Goal: Task Accomplishment & Management: Manage account settings

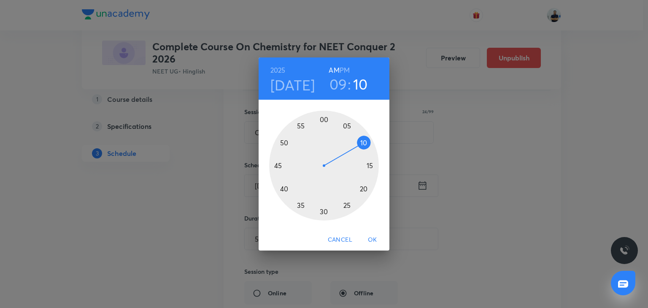
click at [346, 122] on div at bounding box center [324, 166] width 110 height 110
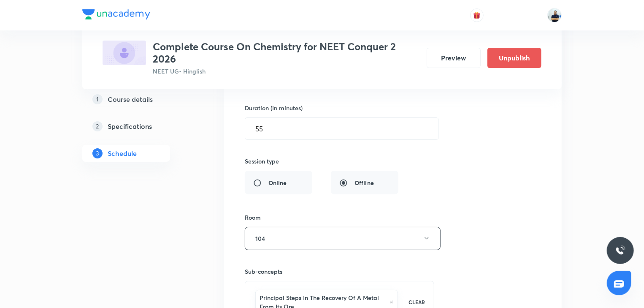
scroll to position [1694, 0]
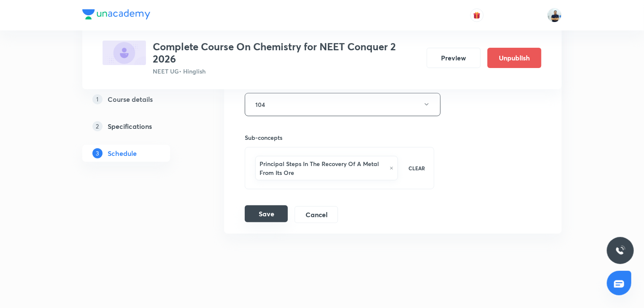
click at [252, 208] on button "Save" at bounding box center [266, 213] width 43 height 17
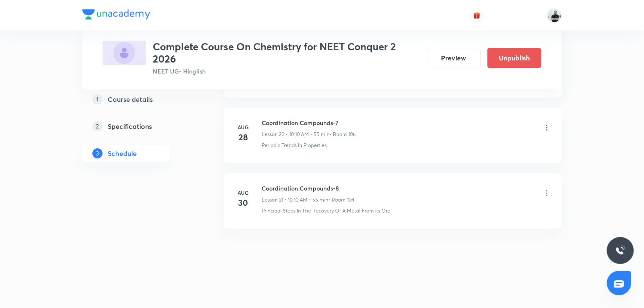
scroll to position [1362, 0]
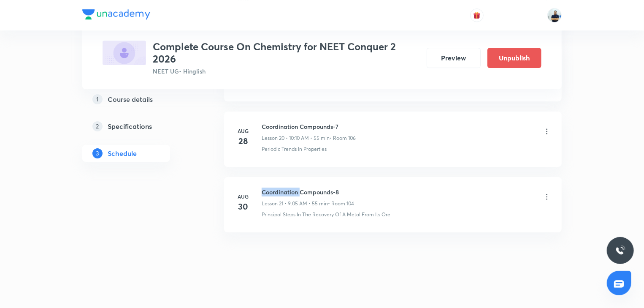
click at [282, 191] on h6 "Coordination Compounds-8" at bounding box center [308, 191] width 92 height 9
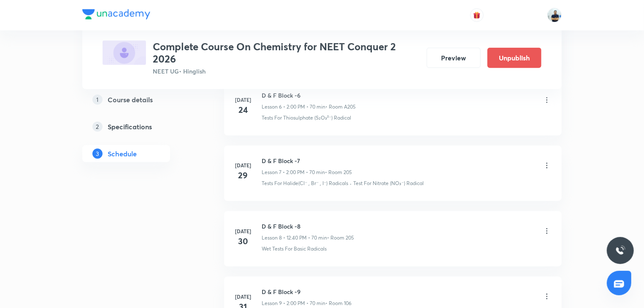
scroll to position [0, 0]
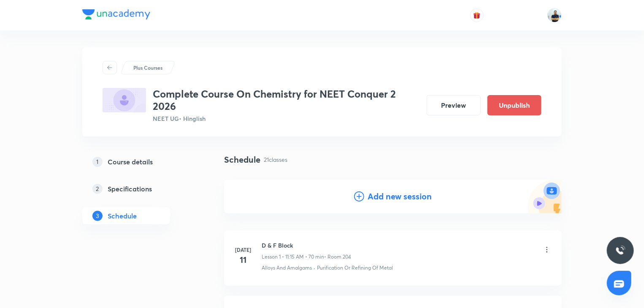
click at [391, 192] on h4 "Add new session" at bounding box center [399, 196] width 64 height 13
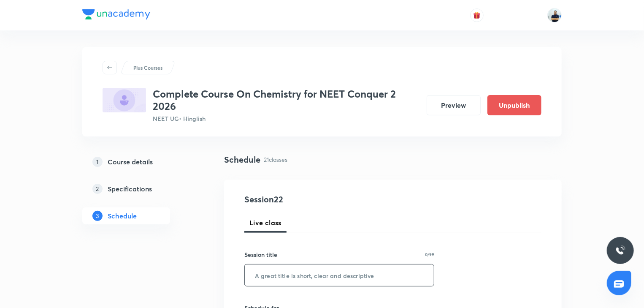
click at [308, 270] on input "text" at bounding box center [339, 275] width 189 height 22
paste input "Coordination Compounds-8"
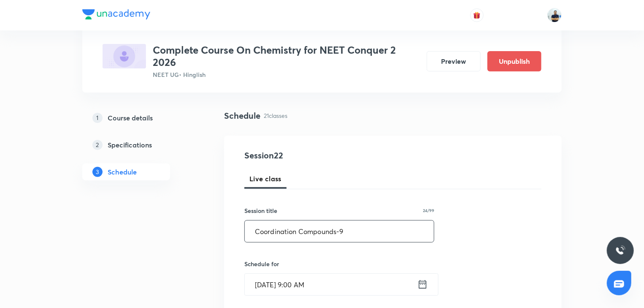
scroll to position [47, 0]
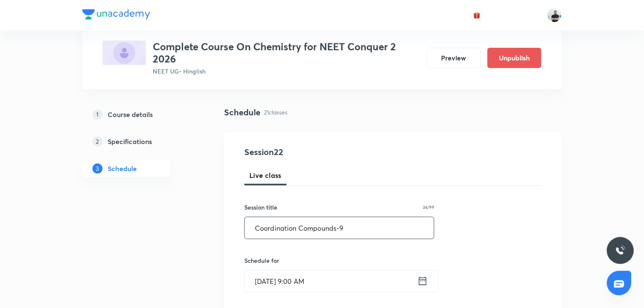
type input "Coordination Compounds-9"
click at [293, 275] on input "Aug 30, 2025, 9:00 AM" at bounding box center [331, 281] width 173 height 22
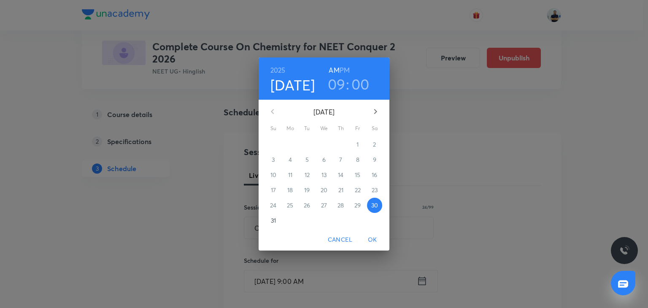
click at [337, 85] on h3 "09" at bounding box center [337, 84] width 18 height 18
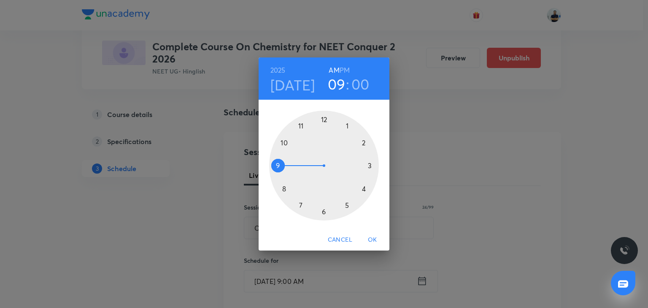
click at [286, 138] on div at bounding box center [324, 166] width 110 height 110
click at [363, 143] on div at bounding box center [324, 166] width 110 height 110
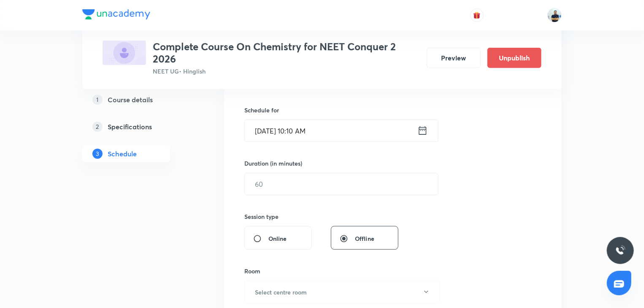
scroll to position [213, 0]
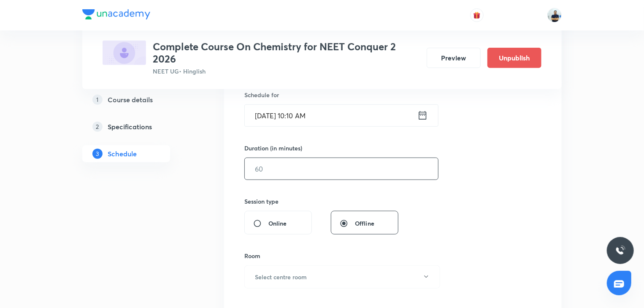
click at [282, 174] on input "text" at bounding box center [341, 169] width 193 height 22
type input "55"
click at [330, 270] on button "Select centre room" at bounding box center [342, 276] width 196 height 23
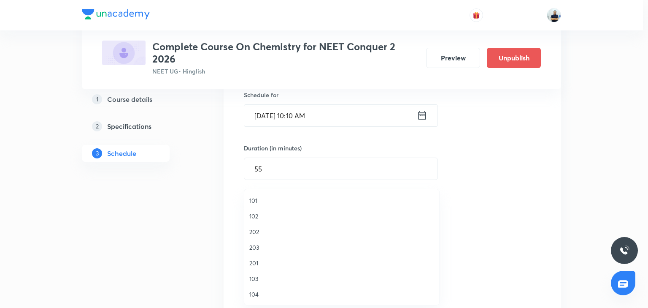
click at [276, 294] on span "104" at bounding box center [341, 293] width 185 height 9
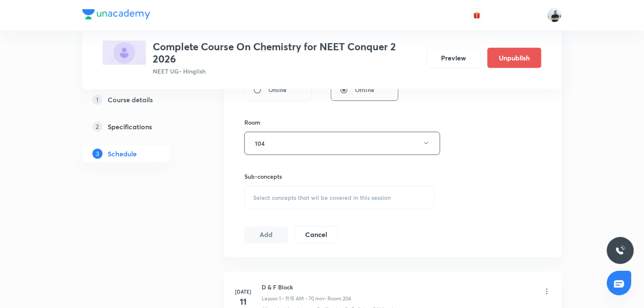
scroll to position [425, 0]
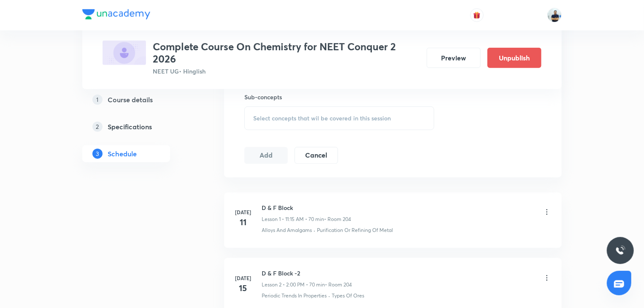
click at [356, 109] on div "Select concepts that wil be covered in this session" at bounding box center [339, 118] width 190 height 24
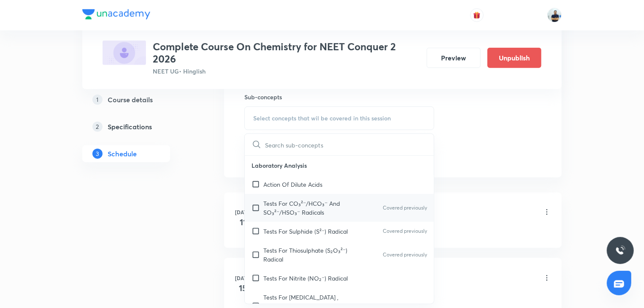
click at [270, 204] on p "Tests For CO₃²⁻/HCO₃⁻ And SO₃²⁻/HSO₃⁻ Radicals" at bounding box center [305, 208] width 85 height 18
checkbox input "true"
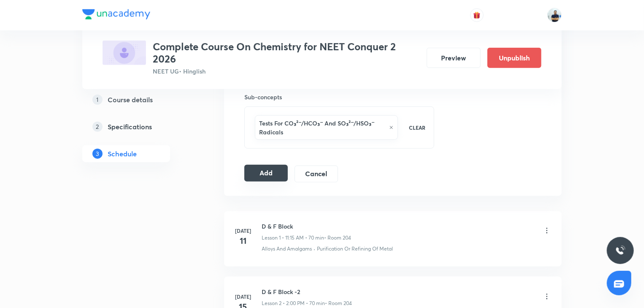
click at [276, 171] on button "Add" at bounding box center [265, 173] width 43 height 17
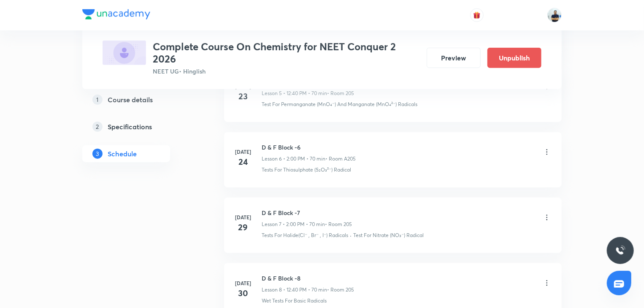
scroll to position [1427, 0]
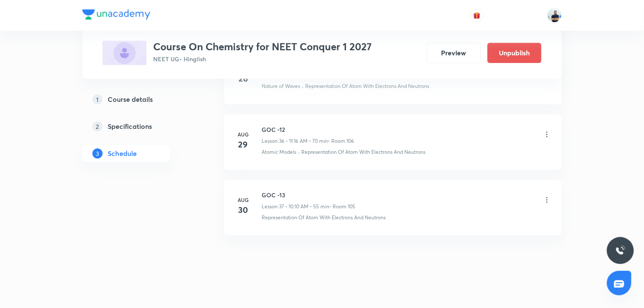
click at [545, 195] on icon at bounding box center [546, 199] width 8 height 8
click at [470, 213] on p "Edit" at bounding box center [469, 214] width 11 height 9
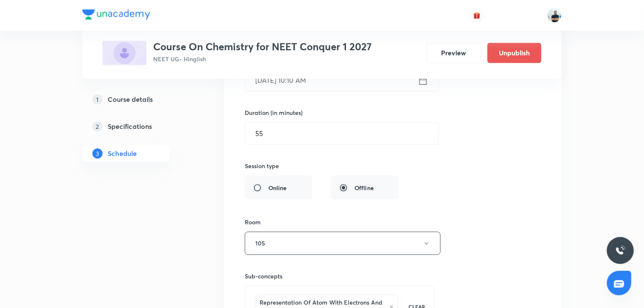
scroll to position [2469, 0]
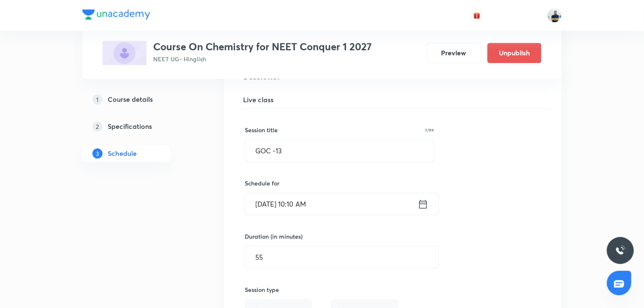
click at [297, 197] on input "[DATE] 10:10 AM" at bounding box center [331, 204] width 173 height 22
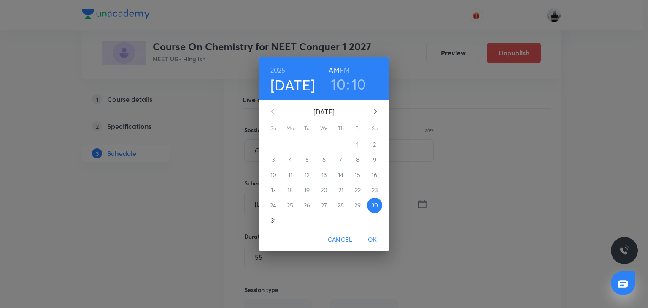
click at [378, 109] on icon "button" at bounding box center [375, 111] width 10 height 10
click at [294, 145] on span "1" at bounding box center [290, 144] width 15 height 8
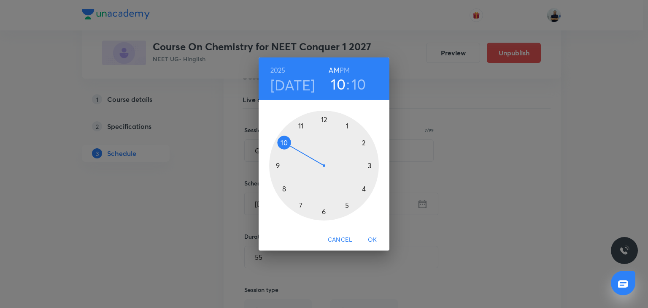
click at [372, 235] on span "OK" at bounding box center [372, 239] width 20 height 11
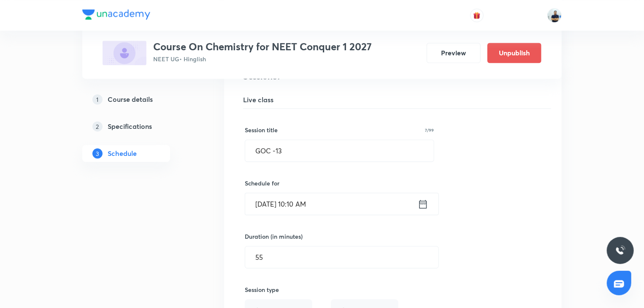
scroll to position [2627, 0]
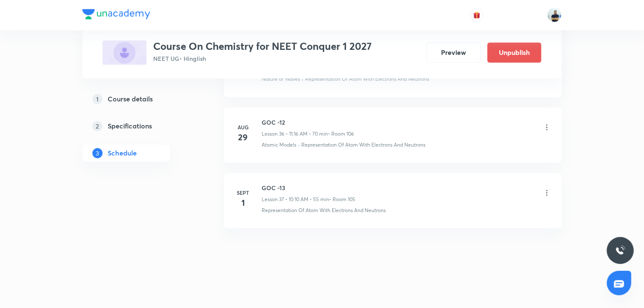
scroll to position [2396, 0]
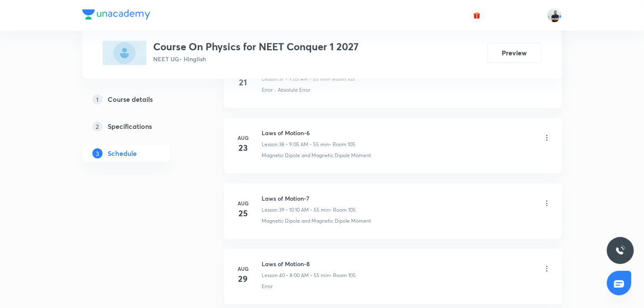
scroll to position [2979, 0]
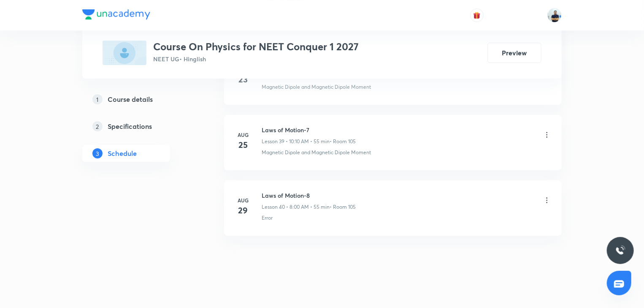
click at [280, 181] on li "[DATE] Laws of Motion-8 Lesson 40 • 8:00 AM • 55 min • Room 105 Error" at bounding box center [392, 207] width 337 height 55
copy h6 "Laws of Motion-8"
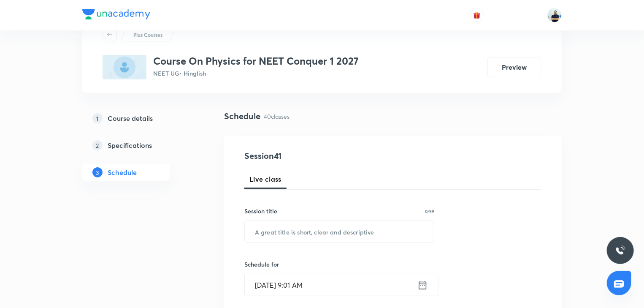
scroll to position [0, 0]
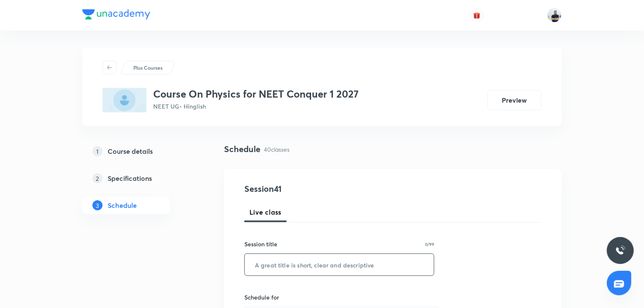
click at [289, 257] on input "text" at bounding box center [339, 265] width 189 height 22
paste input "Laws of Motion-8"
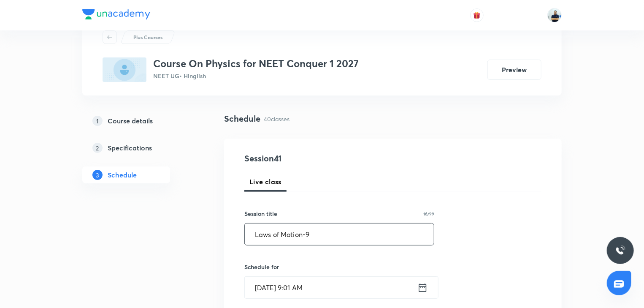
scroll to position [31, 0]
type input "Laws of Motion-9"
click at [288, 283] on input "[DATE] 9:01 AM" at bounding box center [331, 286] width 173 height 22
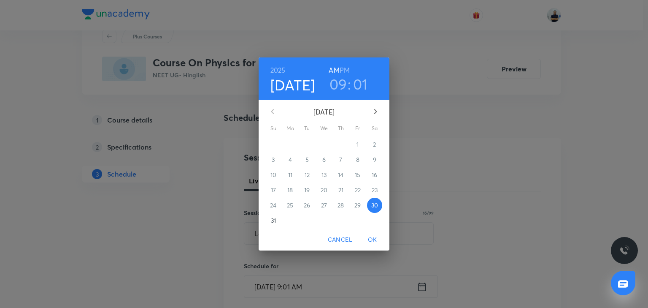
click at [335, 82] on h3 "09" at bounding box center [338, 84] width 18 height 18
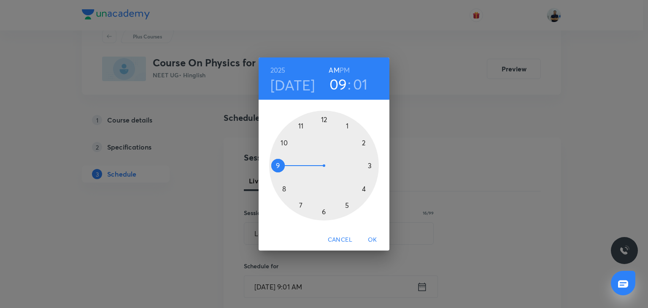
click at [283, 138] on div at bounding box center [324, 166] width 110 height 110
click at [365, 141] on div at bounding box center [324, 166] width 110 height 110
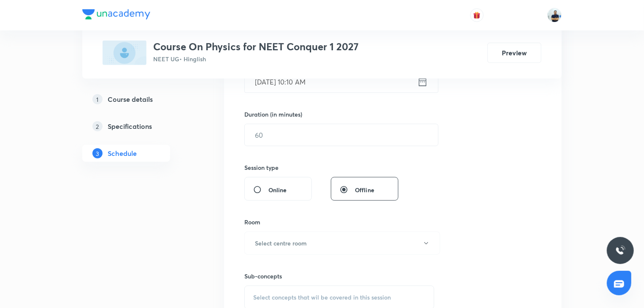
scroll to position [236, 0]
click at [280, 132] on input "text" at bounding box center [341, 135] width 193 height 22
type input "55"
click at [326, 251] on button "Select centre room" at bounding box center [342, 242] width 196 height 23
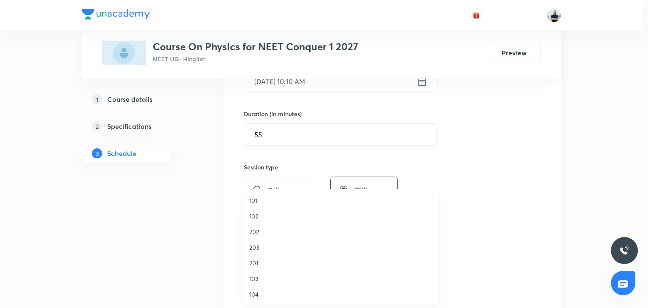
click at [253, 294] on span "104" at bounding box center [341, 293] width 185 height 9
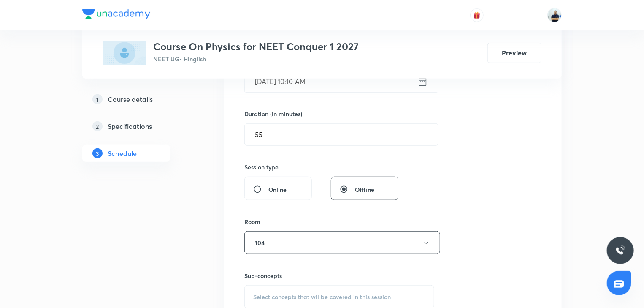
scroll to position [425, 0]
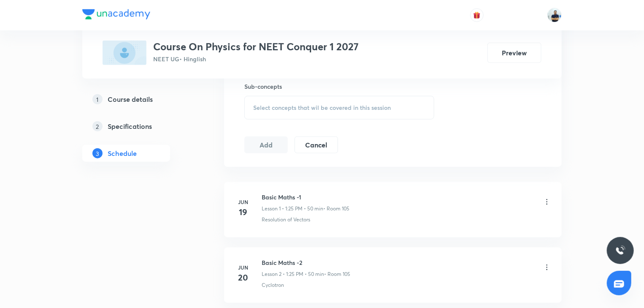
click at [348, 100] on div "Select concepts that wil be covered in this session" at bounding box center [339, 108] width 190 height 24
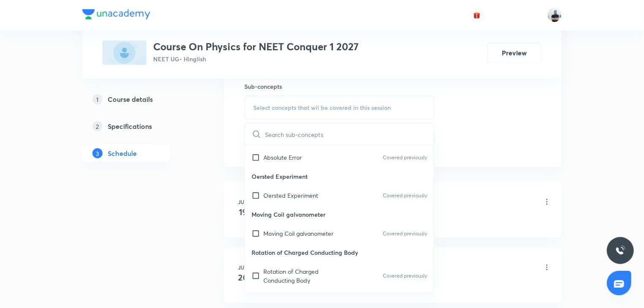
scroll to position [480, 0]
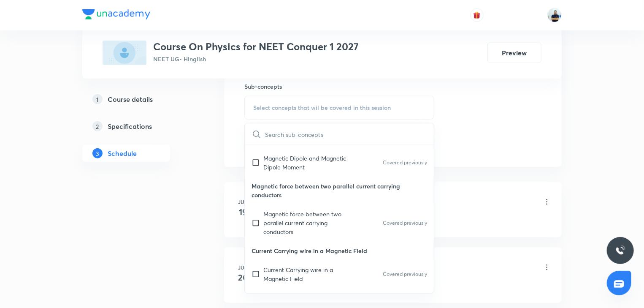
click at [268, 233] on p "Magnetic force between two parallel current carrying conductors" at bounding box center [305, 222] width 85 height 27
checkbox input "true"
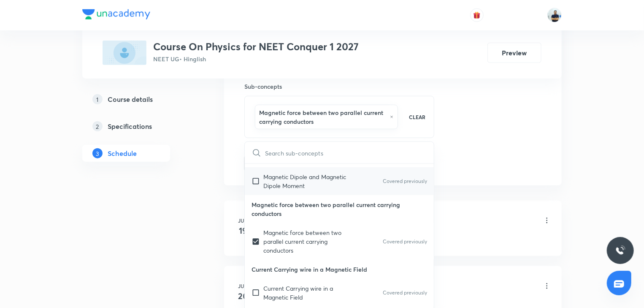
click at [275, 188] on p "Magnetic Dipole and Magnetic Dipole Moment" at bounding box center [305, 181] width 85 height 18
checkbox input "true"
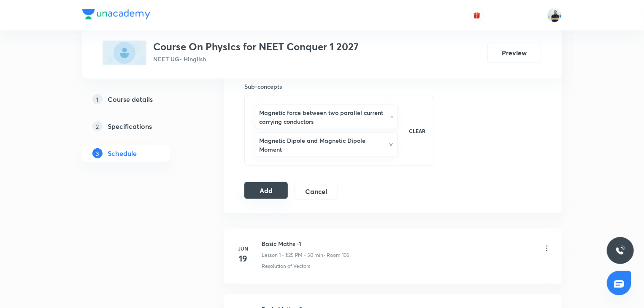
click at [263, 192] on button "Add" at bounding box center [265, 190] width 43 height 17
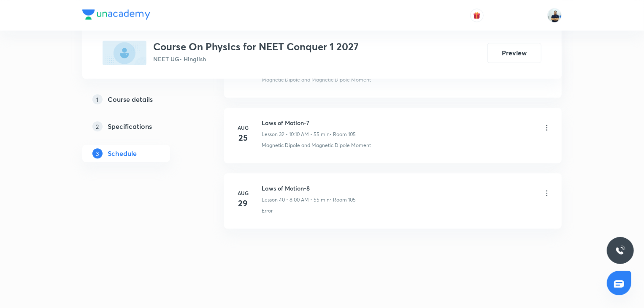
scroll to position [2592, 0]
